Goal: Check status: Check status

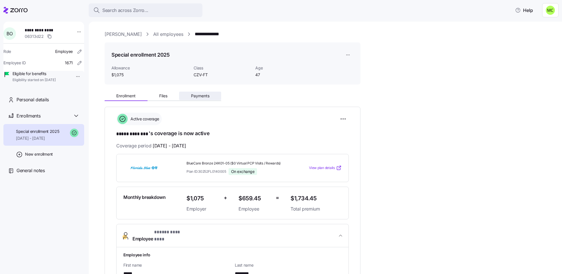
click at [200, 95] on span "Payments" at bounding box center [200, 96] width 18 height 4
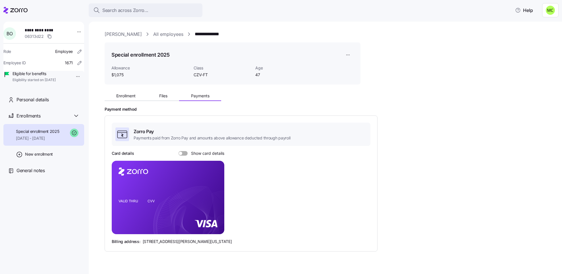
click at [182, 153] on span at bounding box center [185, 153] width 6 height 5
click at [178, 151] on input "Show card details" at bounding box center [178, 151] width 0 height 0
click at [124, 98] on button "Enrollment" at bounding box center [126, 95] width 43 height 9
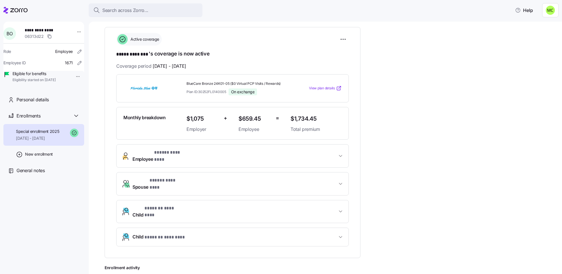
scroll to position [85, 0]
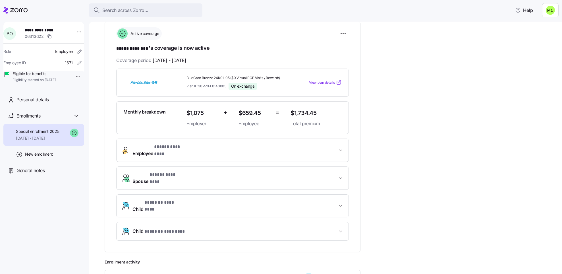
click at [163, 150] on span "* ***** ******** *" at bounding box center [171, 146] width 35 height 7
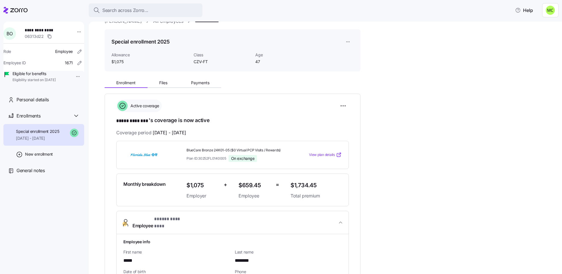
scroll to position [0, 0]
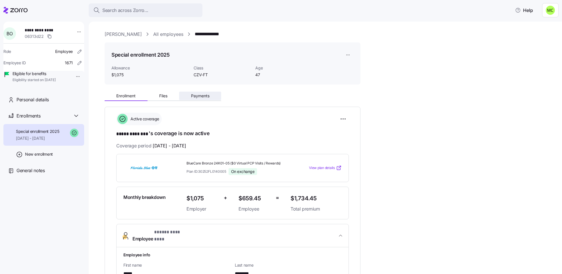
click at [199, 94] on span "Payments" at bounding box center [200, 96] width 18 height 4
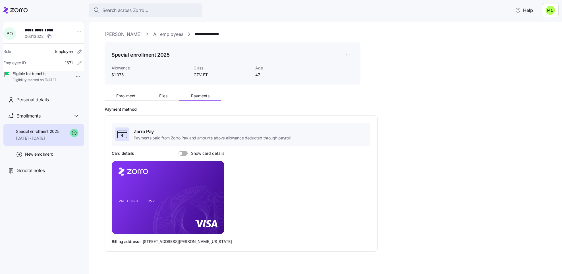
click at [183, 152] on span at bounding box center [185, 153] width 6 height 5
click at [178, 151] on input "Show card details" at bounding box center [178, 151] width 0 height 0
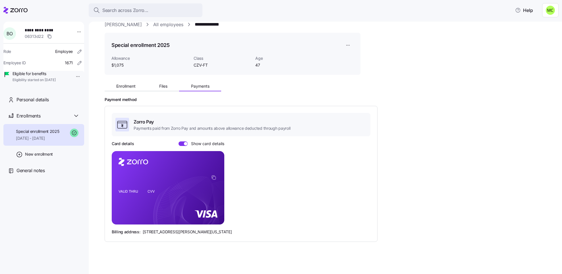
scroll to position [12, 0]
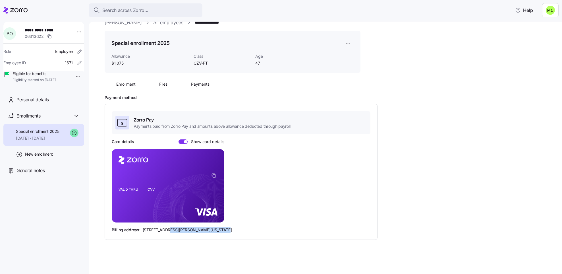
drag, startPoint x: 215, startPoint y: 229, endPoint x: 165, endPoint y: 229, distance: 50.0
click at [165, 229] on div "Billing address: [STREET_ADDRESS][PERSON_NAME][US_STATE]" at bounding box center [241, 230] width 259 height 6
click at [123, 82] on span "Enrollment" at bounding box center [125, 84] width 19 height 4
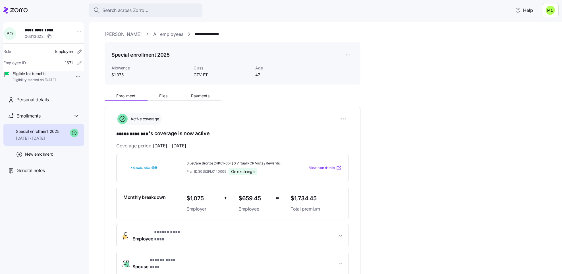
click at [150, 231] on span "Employee * ***** ******** *" at bounding box center [160, 235] width 57 height 14
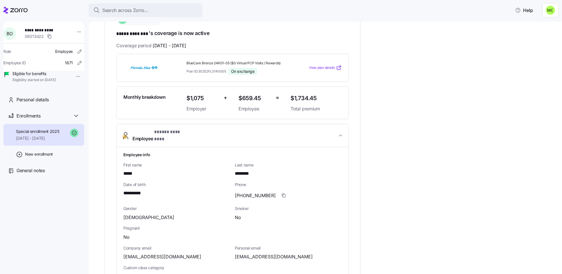
scroll to position [85, 0]
